Goal: Transaction & Acquisition: Purchase product/service

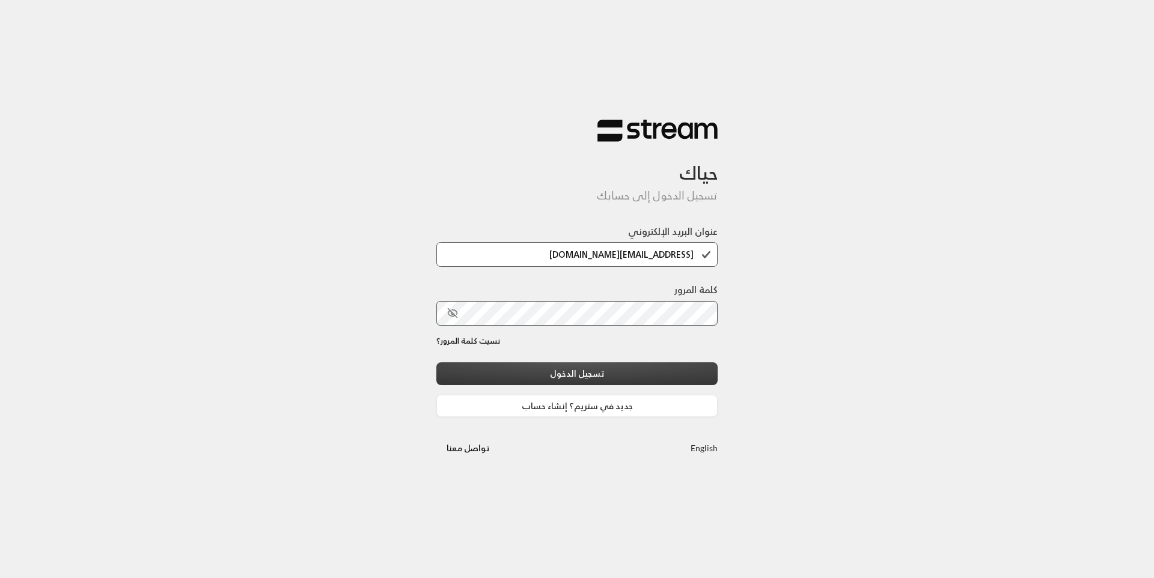
click at [636, 372] on button "تسجيل الدخول" at bounding box center [576, 373] width 281 height 22
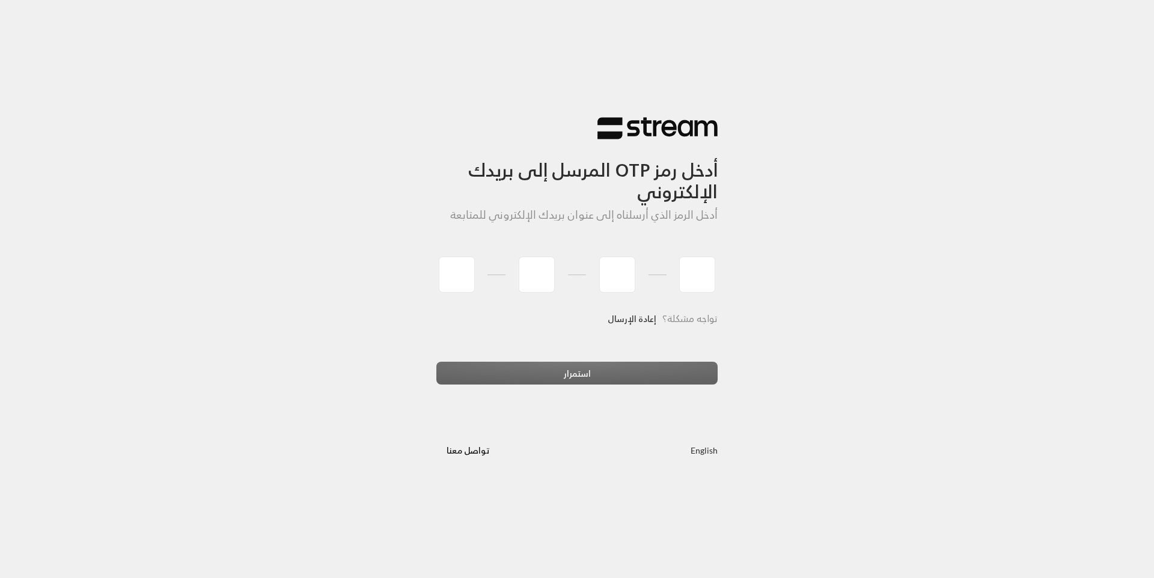
click at [635, 322] on link "إعادة الإرسال" at bounding box center [632, 319] width 49 height 25
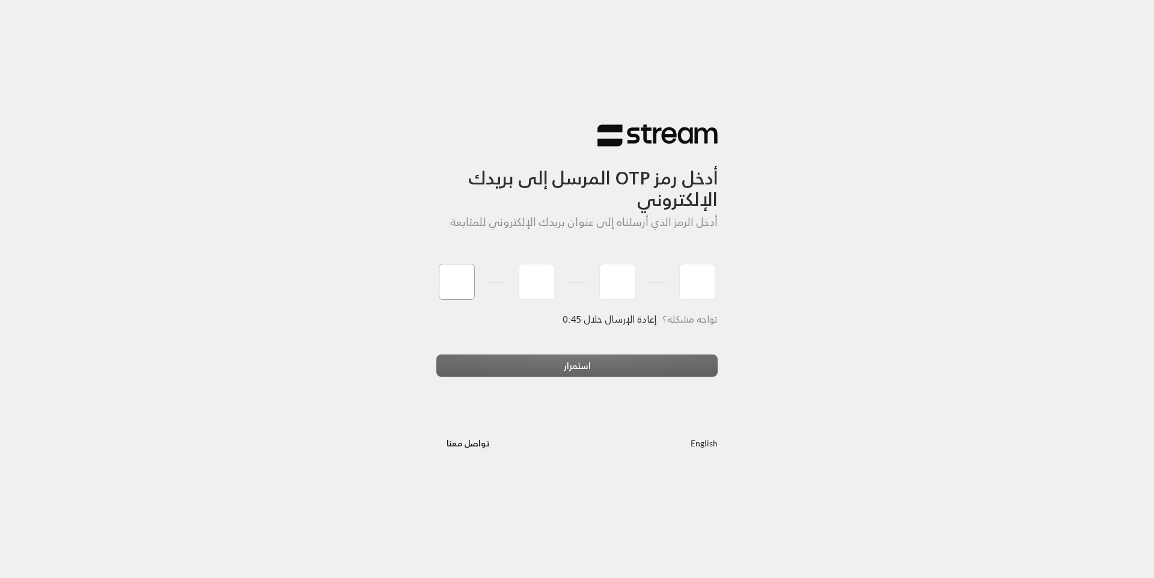
type input "0"
type input "5"
type input "0"
type input "1"
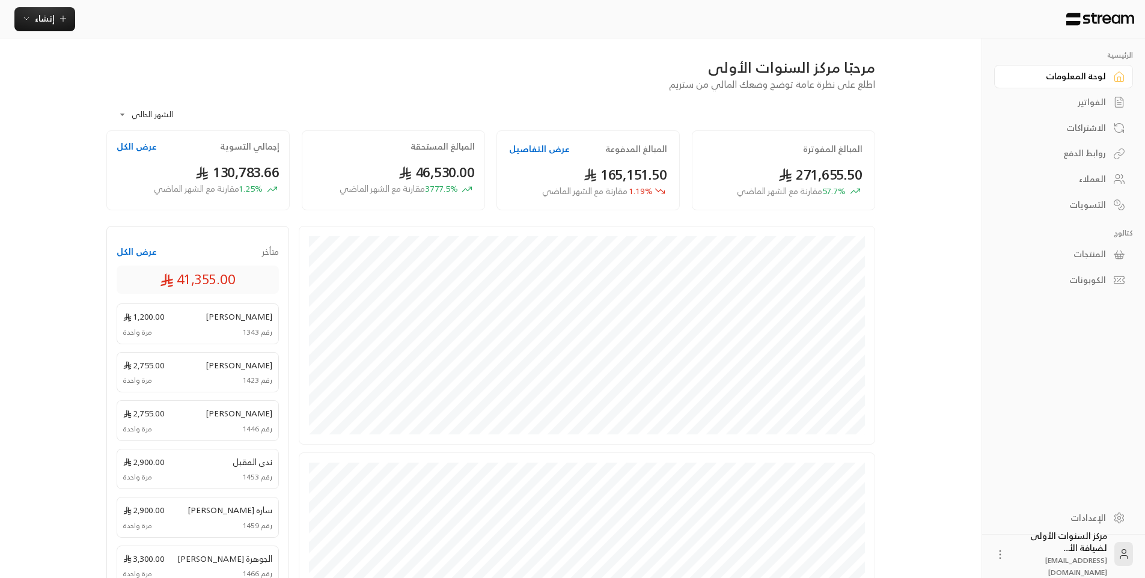
click at [742, 108] on div "**********" at bounding box center [490, 110] width 769 height 39
click at [1081, 102] on div "الفواتير" at bounding box center [1057, 102] width 97 height 12
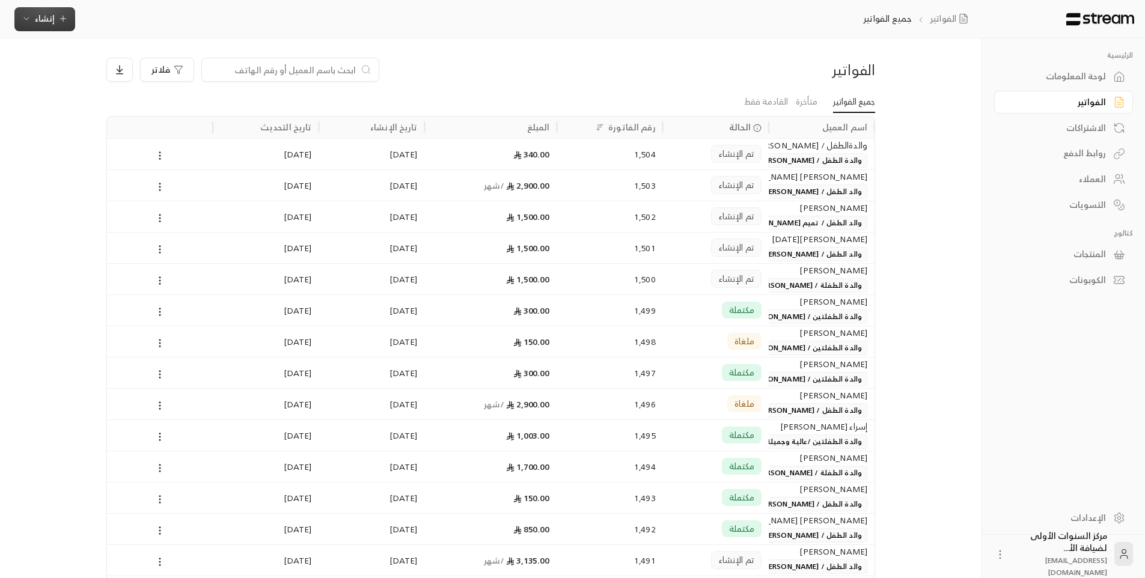
click at [58, 24] on span "إنشاء" at bounding box center [45, 18] width 46 height 15
click at [120, 72] on div "إنشاء فاتورة مرة واحدة بسهولة للمعاملات السريعة." at bounding box center [103, 75] width 151 height 24
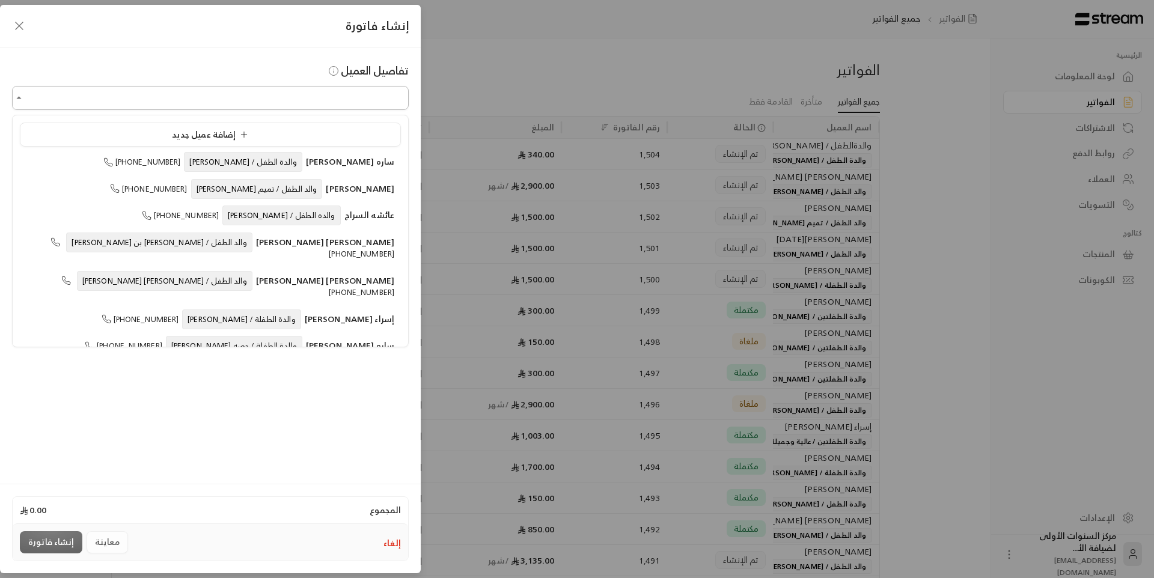
click at [299, 102] on input "اختر العميل" at bounding box center [210, 98] width 397 height 21
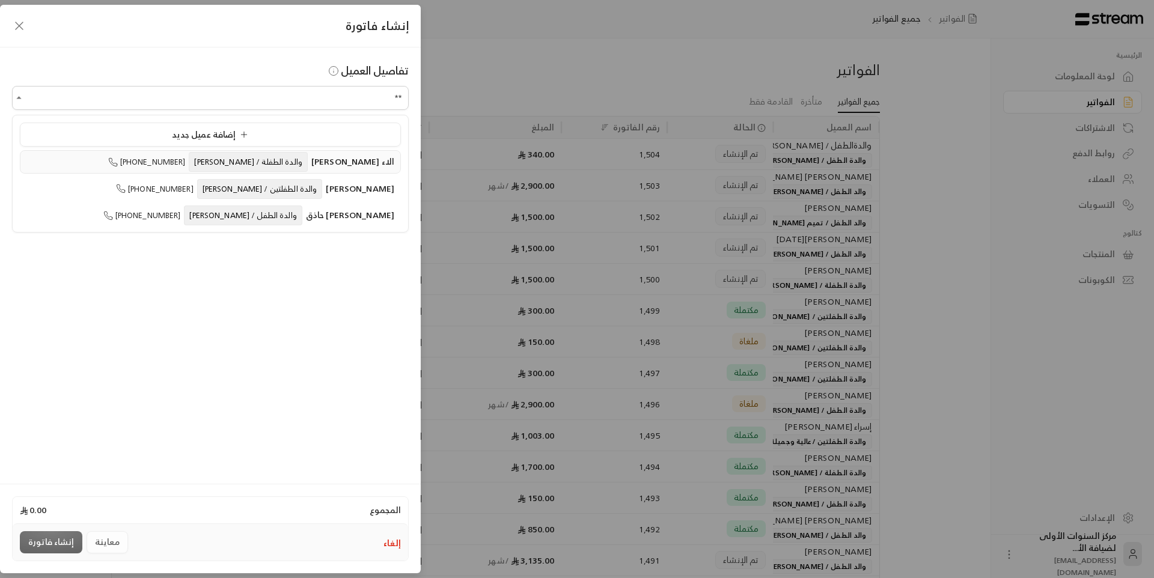
click at [289, 153] on span "والدة الطفلة / [PERSON_NAME]" at bounding box center [248, 162] width 118 height 20
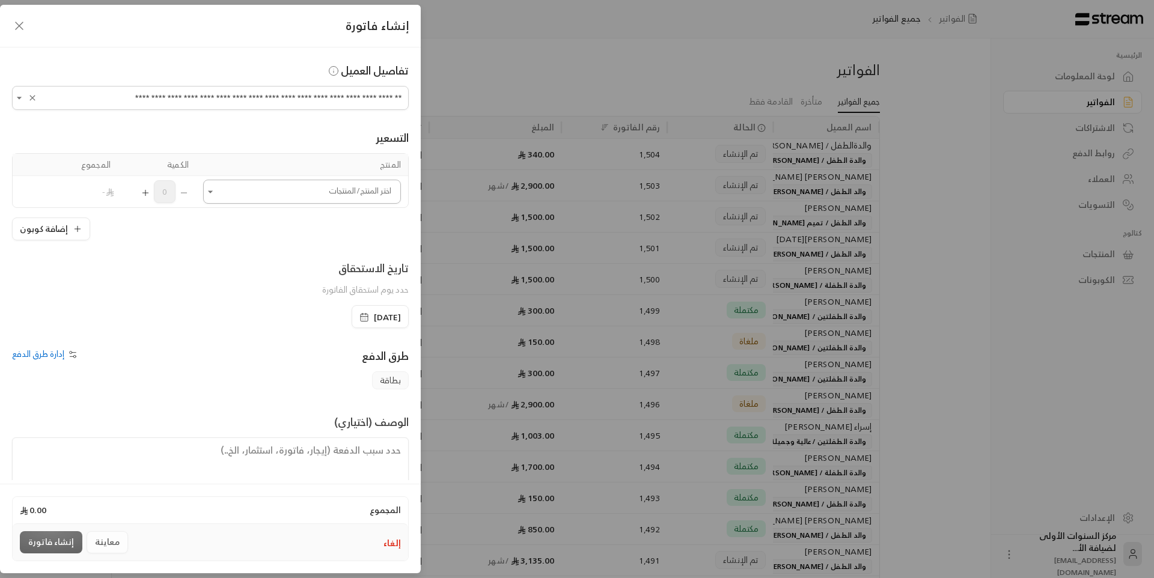
type input "**********"
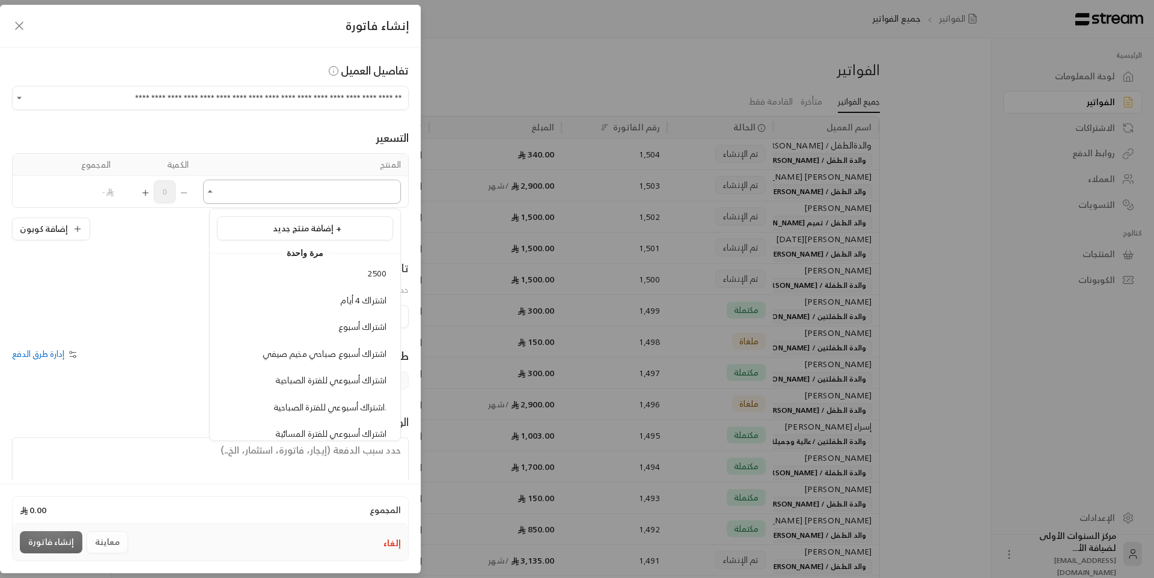
click at [282, 191] on input "اختر العميل" at bounding box center [302, 191] width 198 height 21
click at [35, 97] on icon "Clear" at bounding box center [33, 98] width 10 height 10
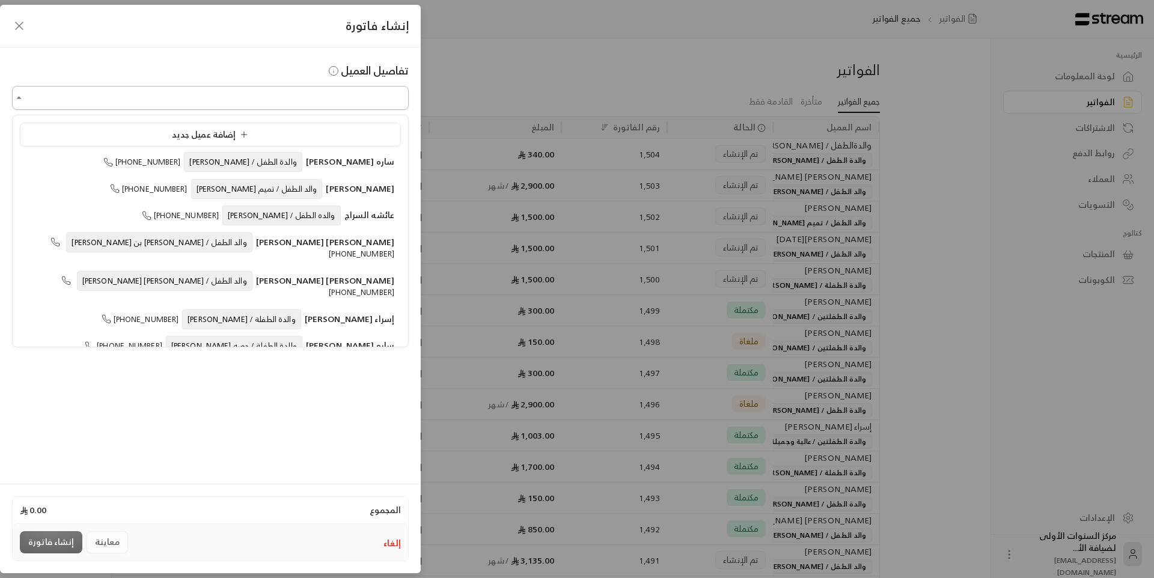
click at [254, 103] on input "اختر العميل" at bounding box center [210, 98] width 397 height 21
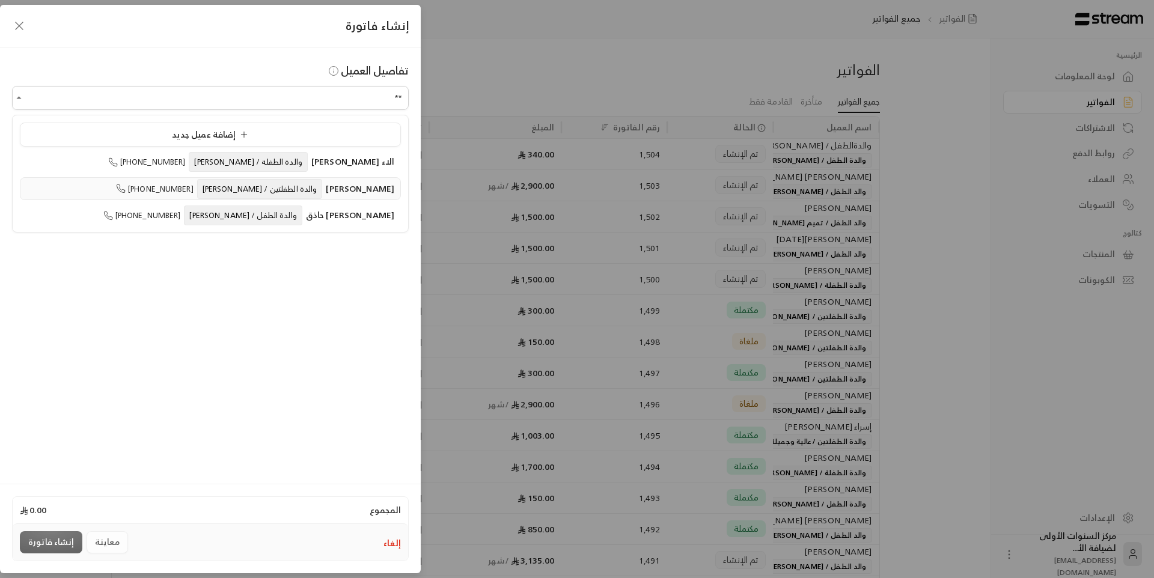
click at [300, 190] on span "والدة الطفلتين / [PERSON_NAME]" at bounding box center [260, 189] width 126 height 20
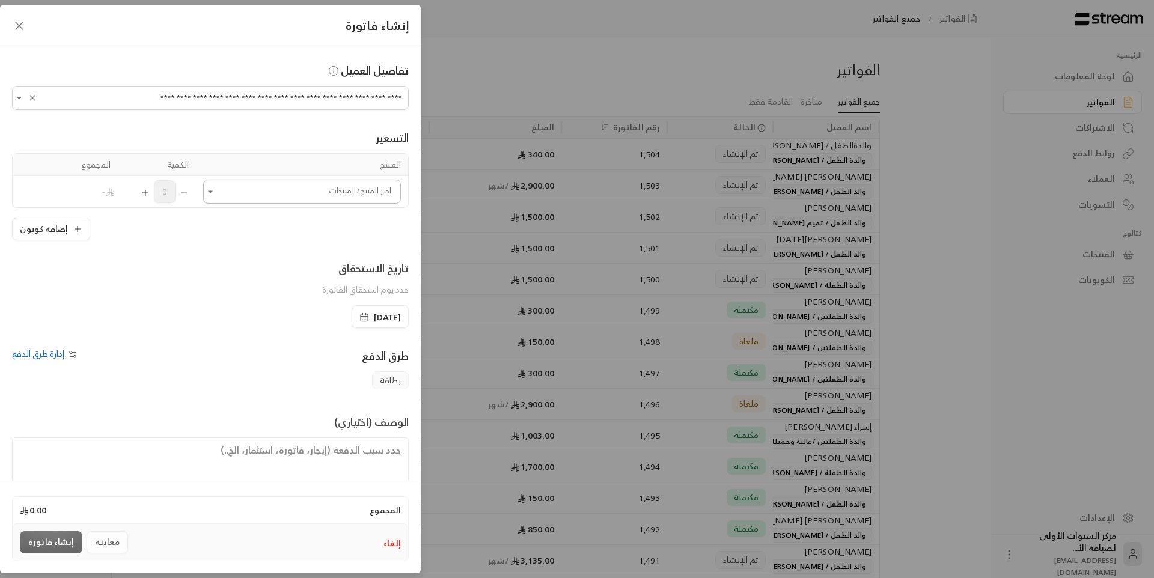
type input "**********"
click at [291, 200] on input "اختر العميل" at bounding box center [302, 191] width 198 height 21
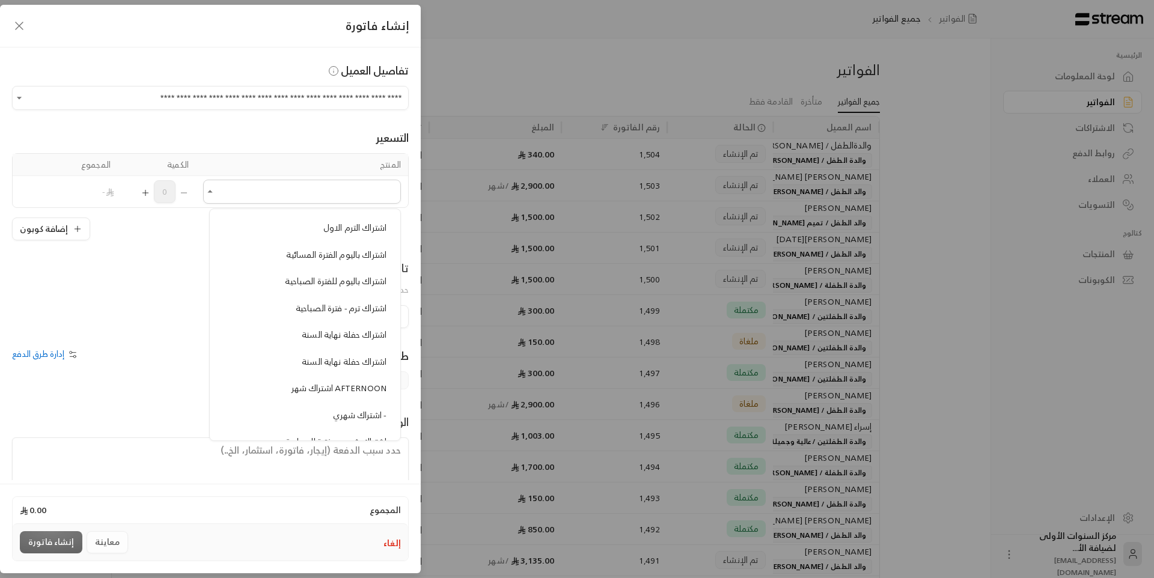
scroll to position [421, 0]
click at [320, 283] on span "اشتراك باليوم للفترة الصباحية" at bounding box center [336, 280] width 102 height 15
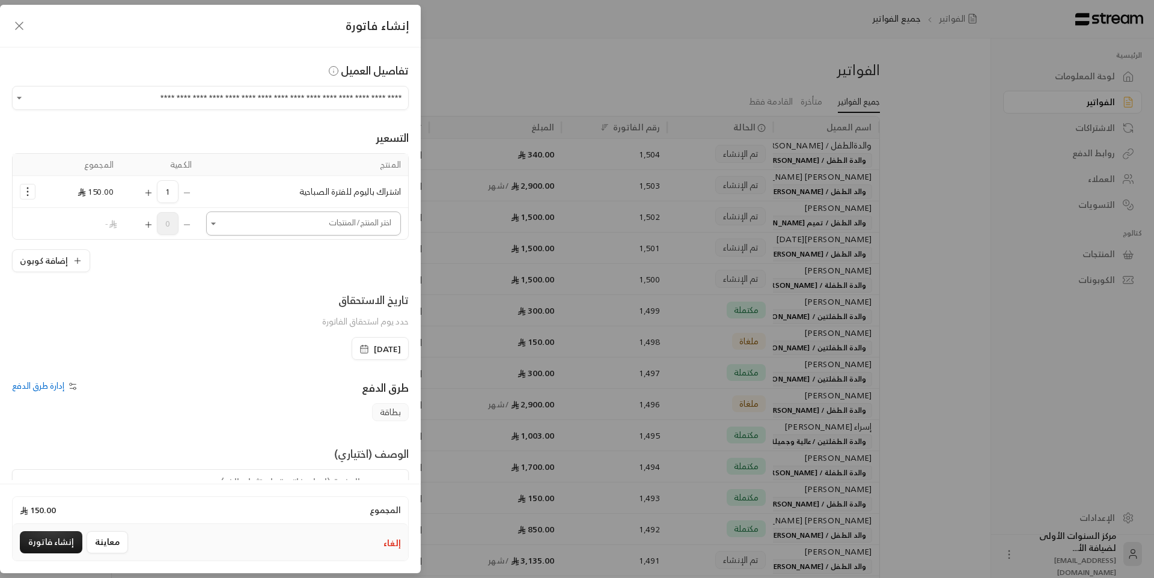
click at [245, 221] on input "اختر العميل" at bounding box center [303, 223] width 195 height 21
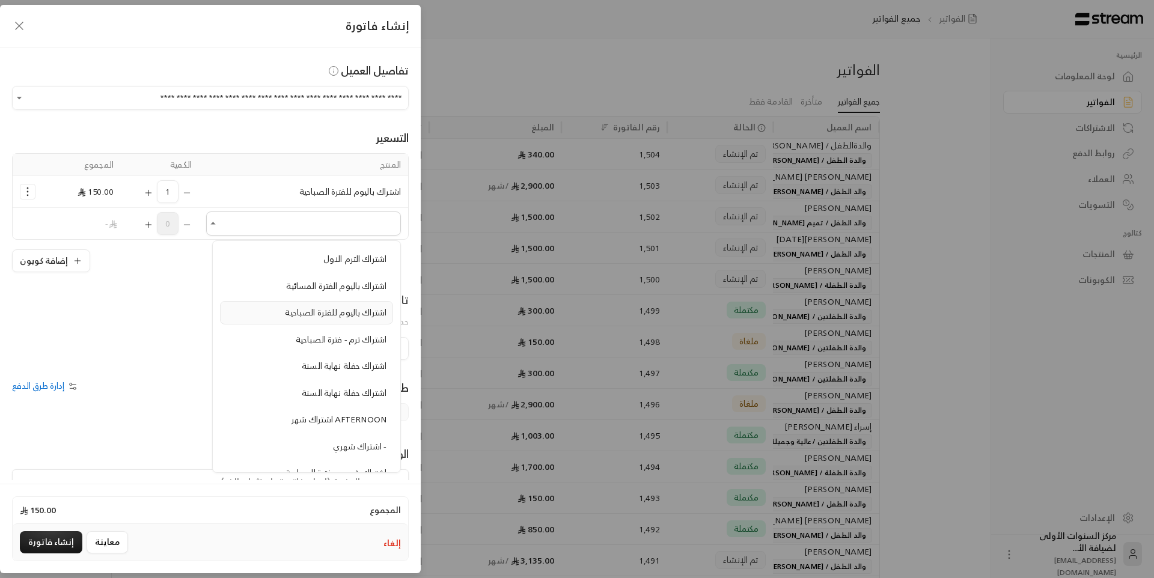
click at [331, 312] on span "اشتراك باليوم للفترة الصباحية" at bounding box center [336, 312] width 102 height 15
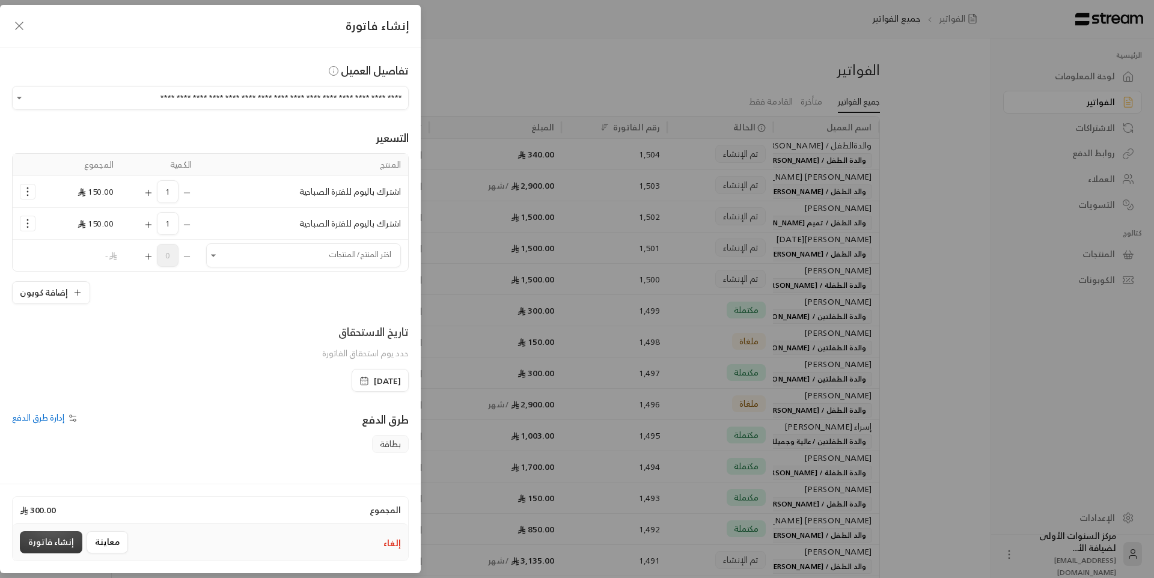
click at [47, 540] on button "إنشاء فاتورة" at bounding box center [51, 542] width 63 height 22
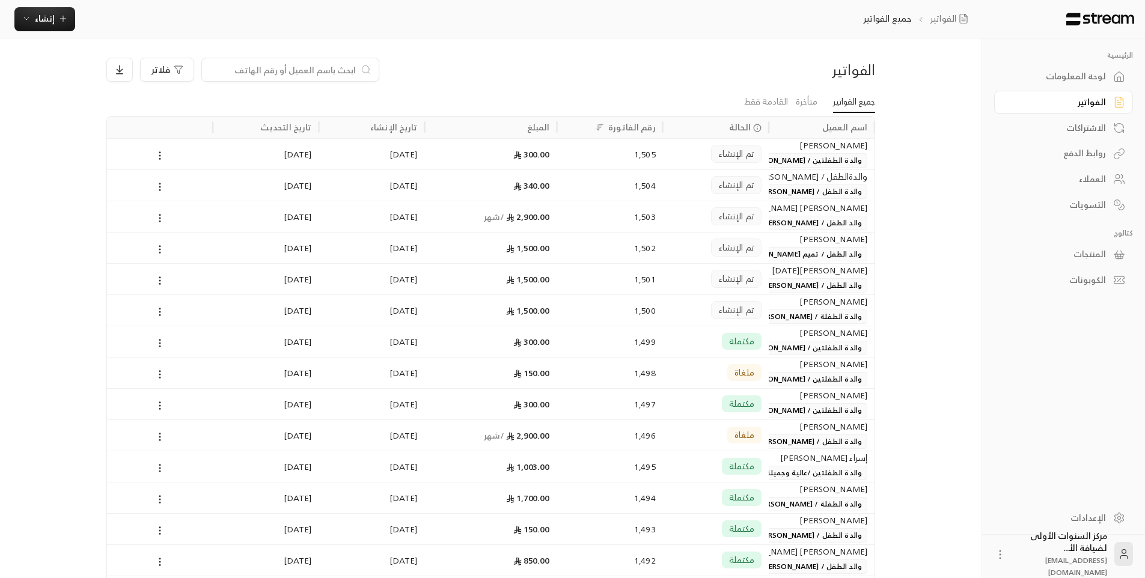
click at [718, 153] on div "تم الإنشاء" at bounding box center [736, 154] width 50 height 18
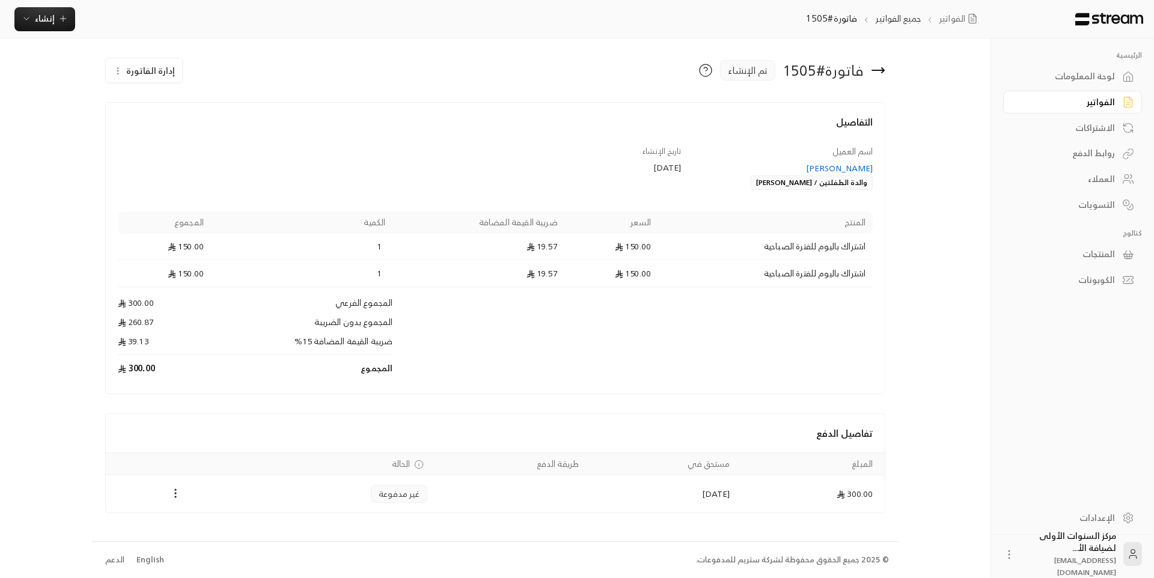
click at [822, 169] on div "[PERSON_NAME]" at bounding box center [783, 168] width 180 height 12
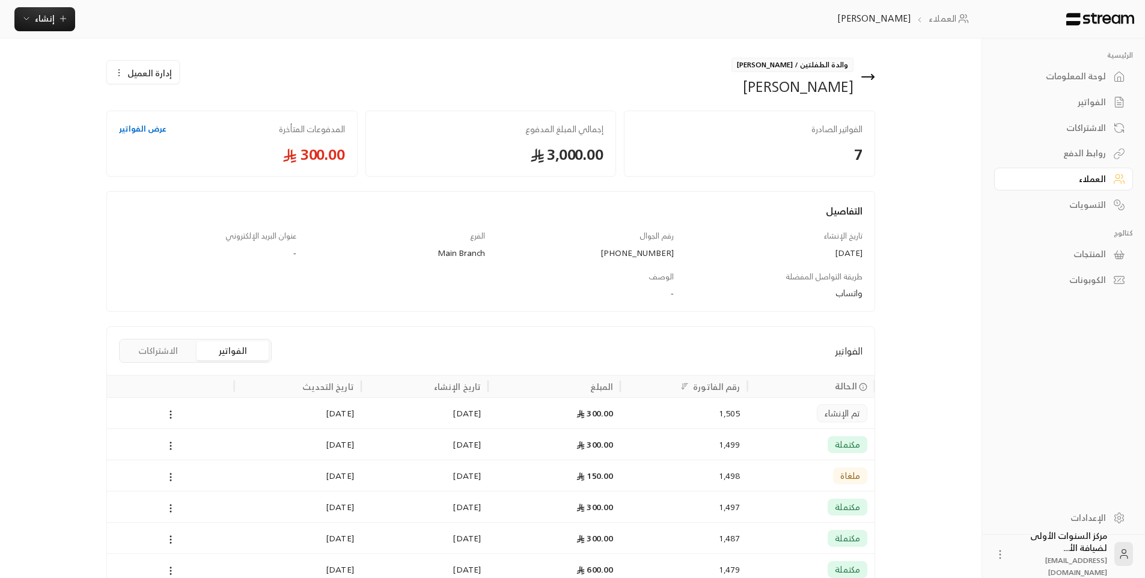
click at [865, 79] on icon at bounding box center [868, 77] width 14 height 14
